Goal: Task Accomplishment & Management: Complete application form

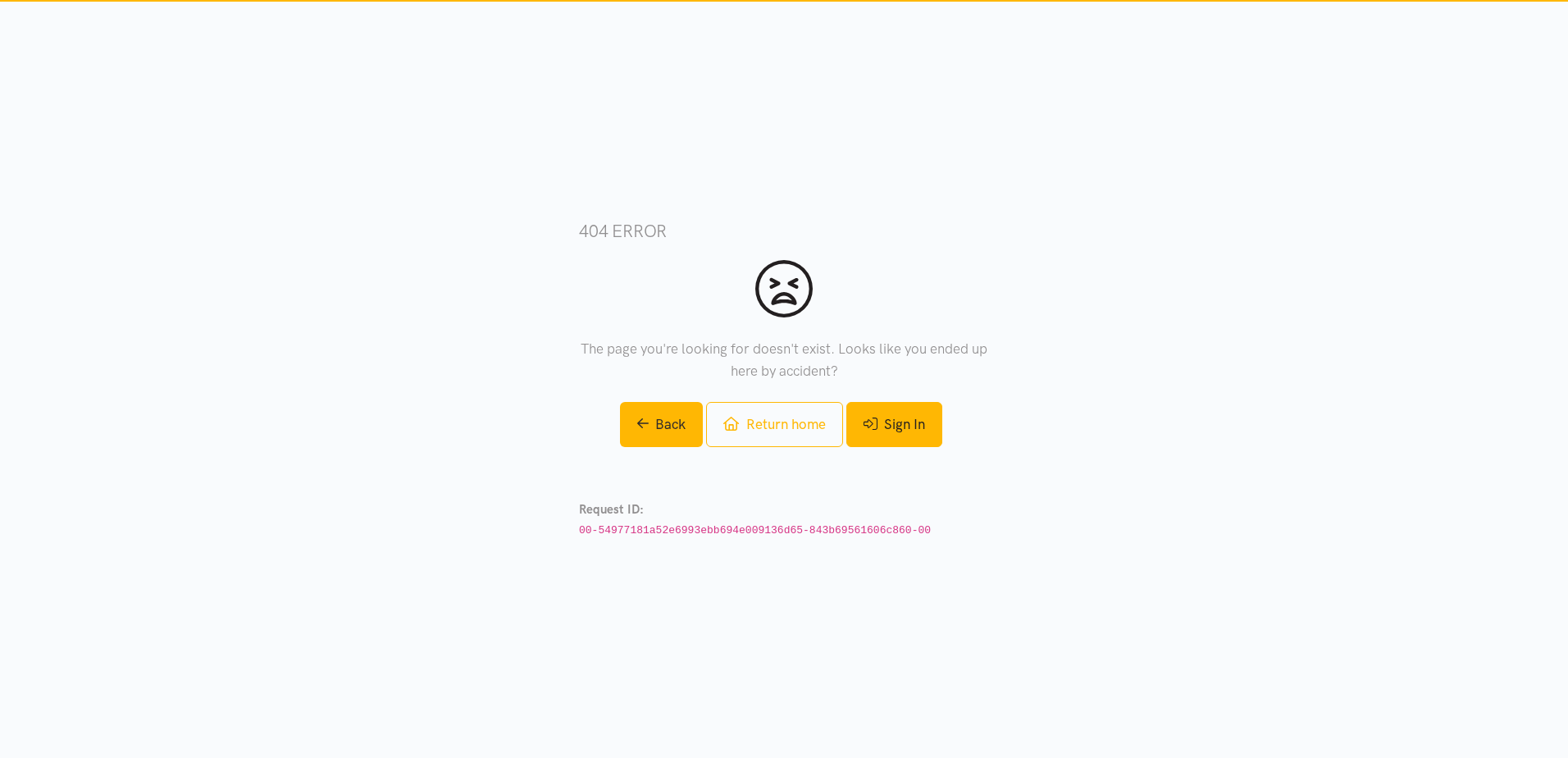
click at [899, 429] on link "Sign In" at bounding box center [893, 425] width 96 height 46
click at [771, 425] on link "Return home" at bounding box center [773, 425] width 136 height 46
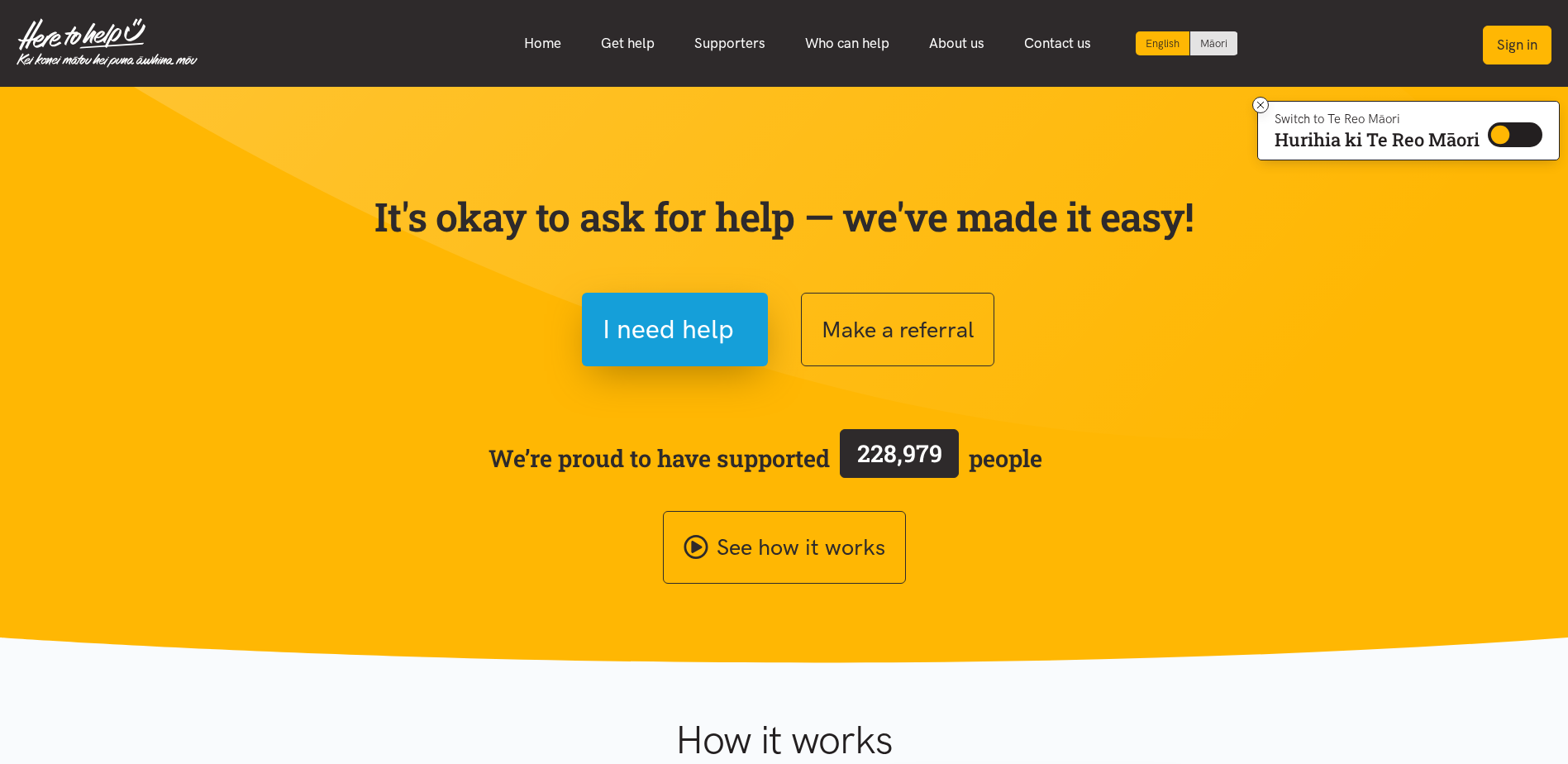
click at [1525, 37] on button "Sign in" at bounding box center [1517, 45] width 68 height 39
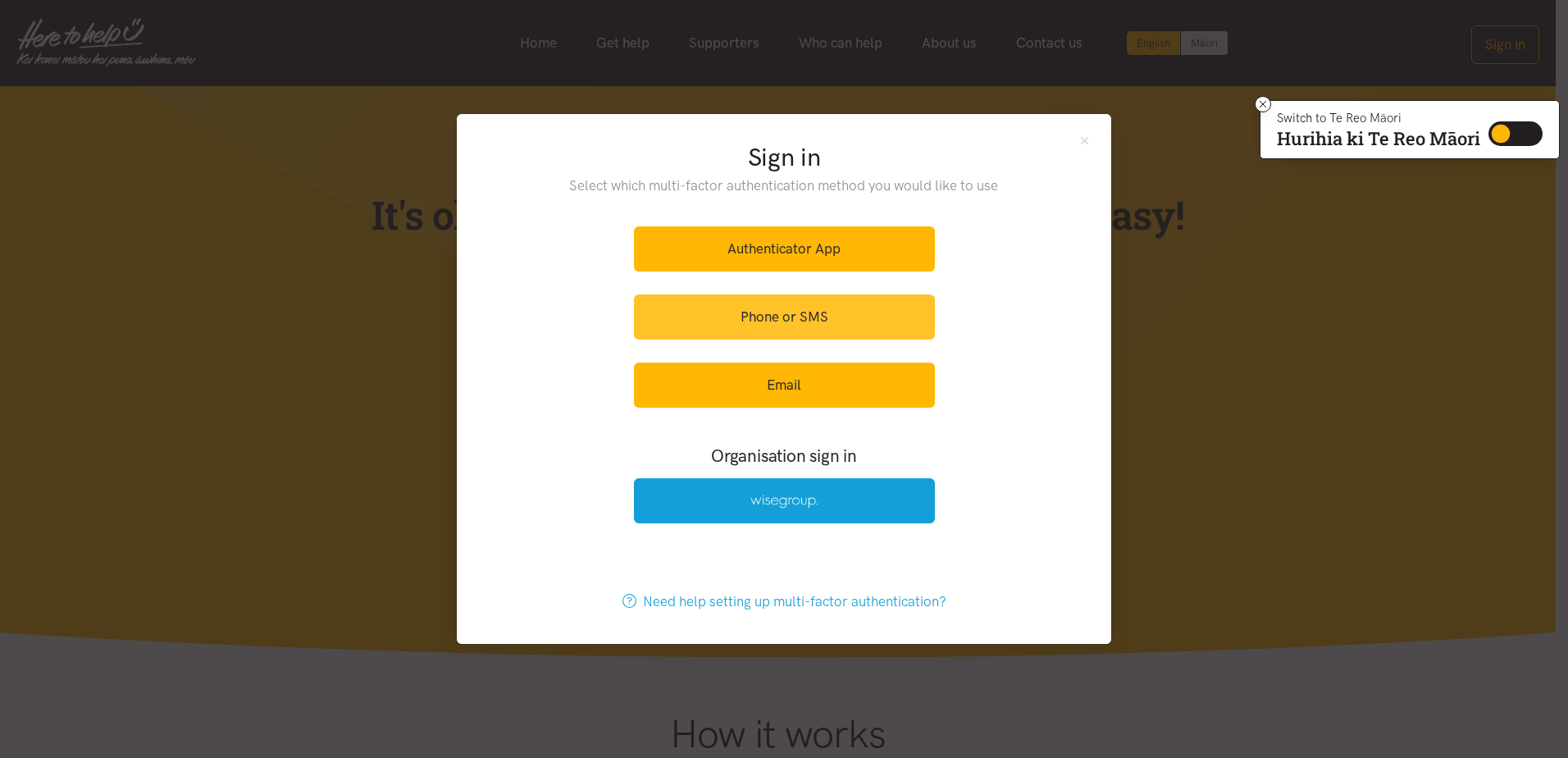
click at [781, 318] on link "Phone or SMS" at bounding box center [784, 317] width 301 height 46
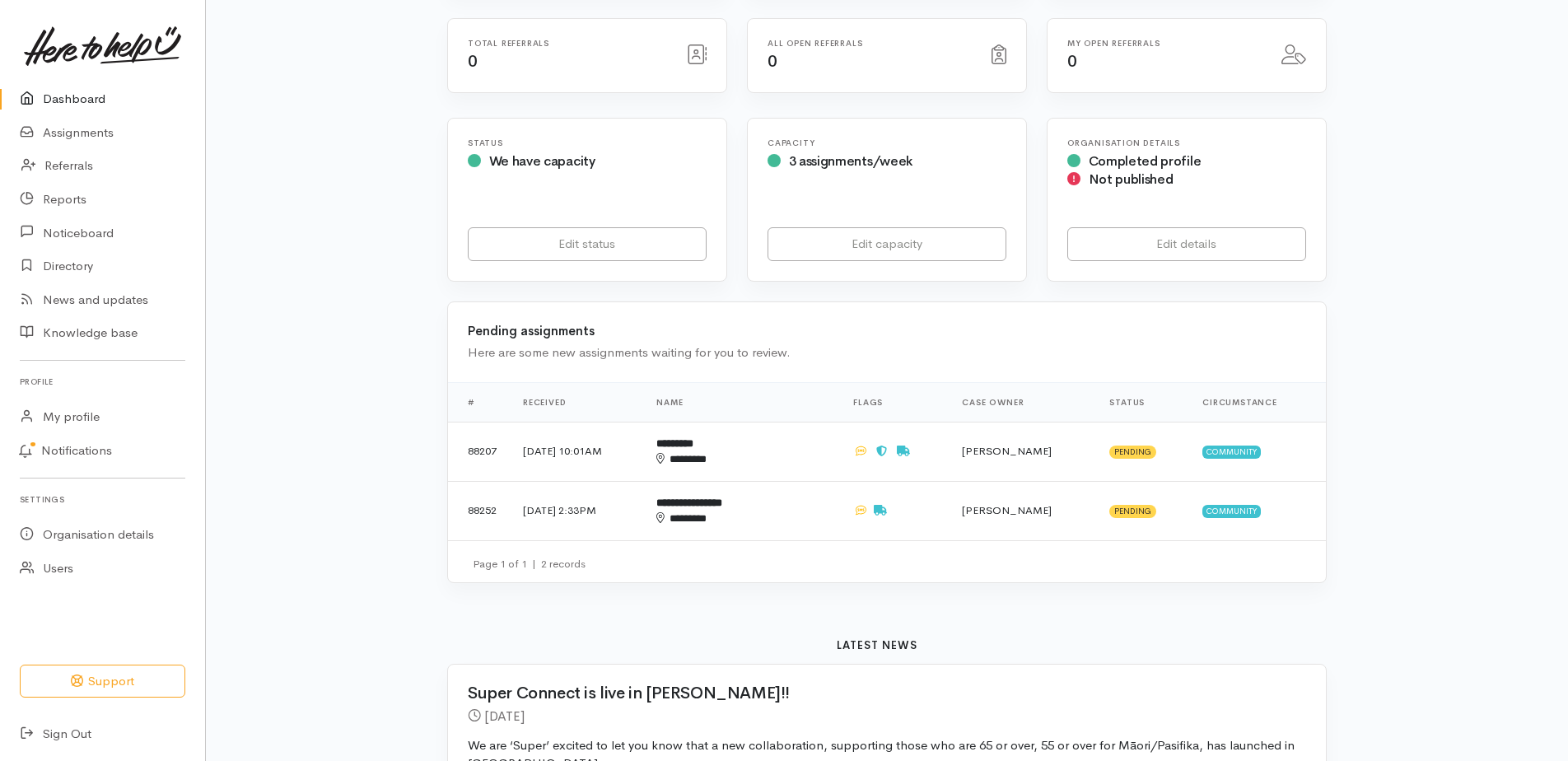
scroll to position [247, 0]
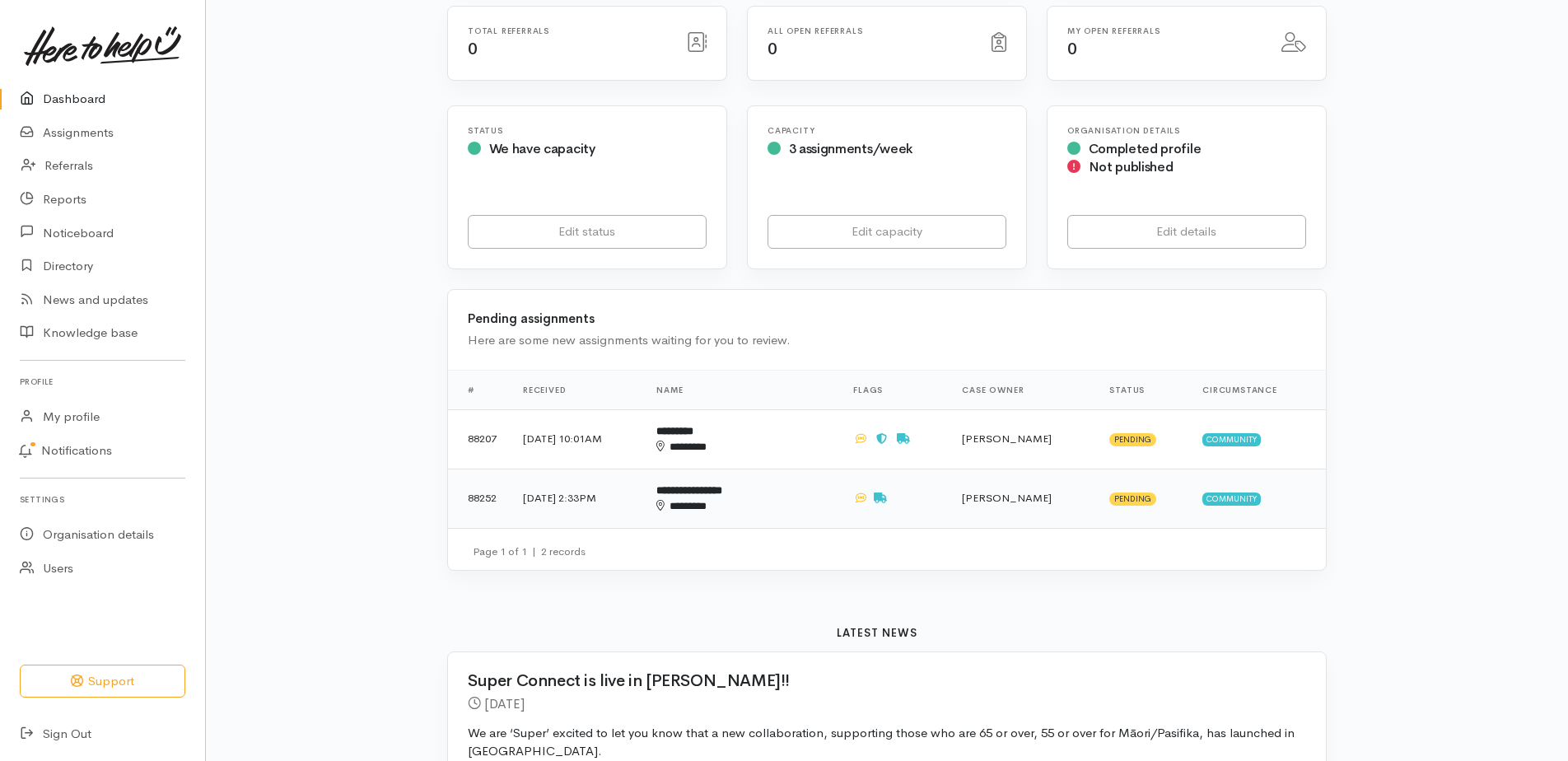
click at [722, 490] on b "**********" at bounding box center [689, 490] width 66 height 10
